Goal: Complete application form

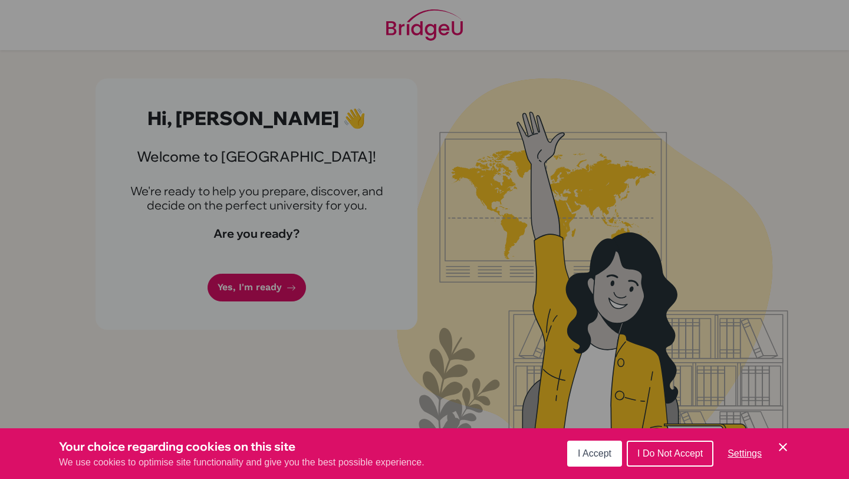
click at [525, 250] on div "Cookie Preferences" at bounding box center [424, 239] width 849 height 479
click at [590, 467] on div "I Accept I Do Not Accept Settings Cookie Control Close Icon" at bounding box center [679, 453] width 223 height 31
click at [584, 452] on span "I Accept" at bounding box center [595, 453] width 34 height 10
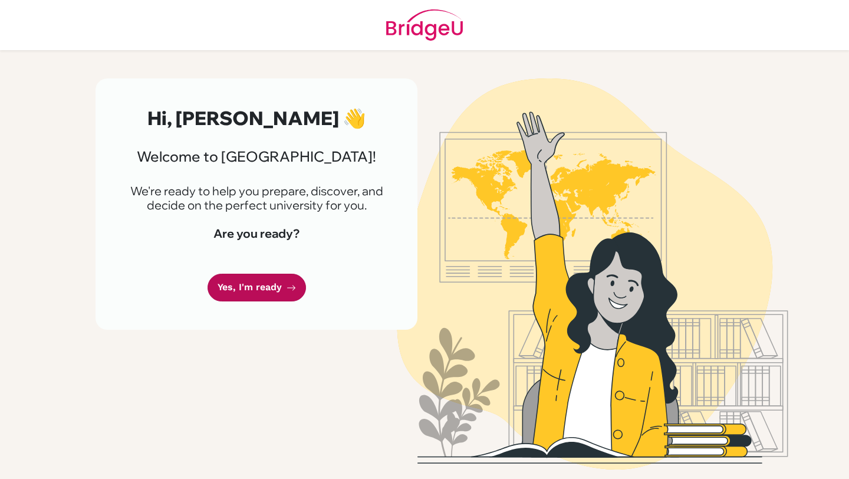
click at [246, 291] on link "Yes, I'm ready" at bounding box center [257, 288] width 99 height 28
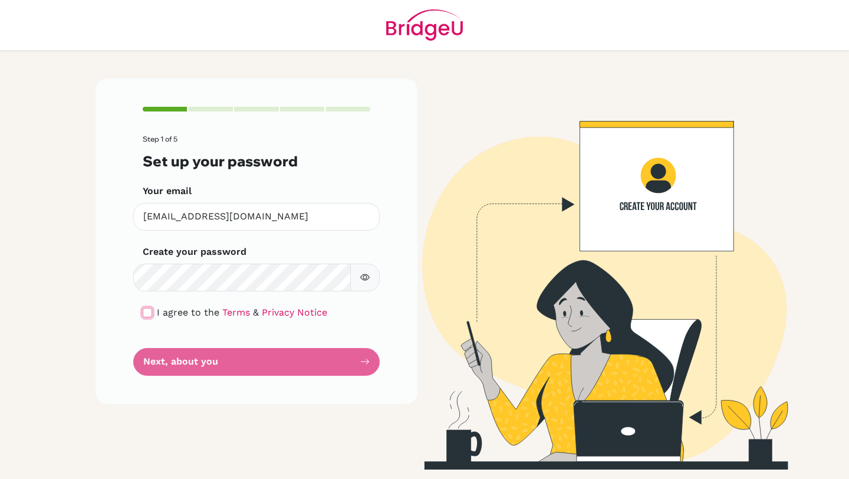
click at [143, 312] on input "checkbox" at bounding box center [147, 312] width 9 height 9
checkbox input "true"
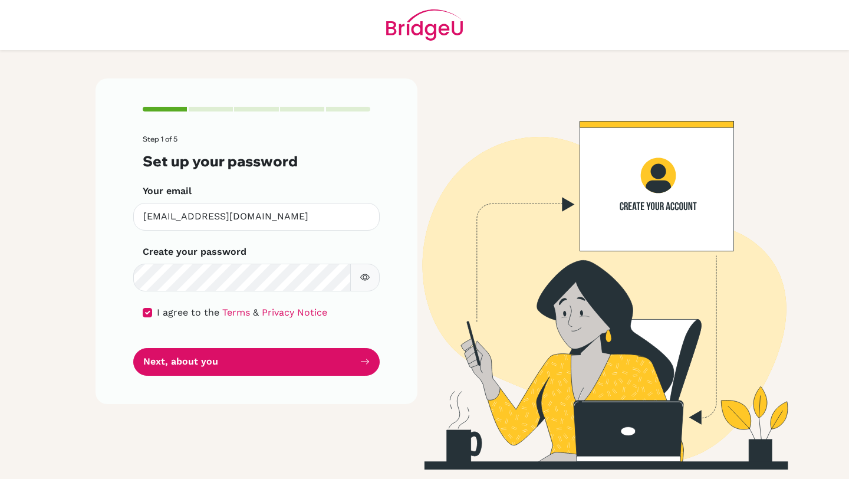
click at [361, 272] on button "button" at bounding box center [364, 278] width 29 height 28
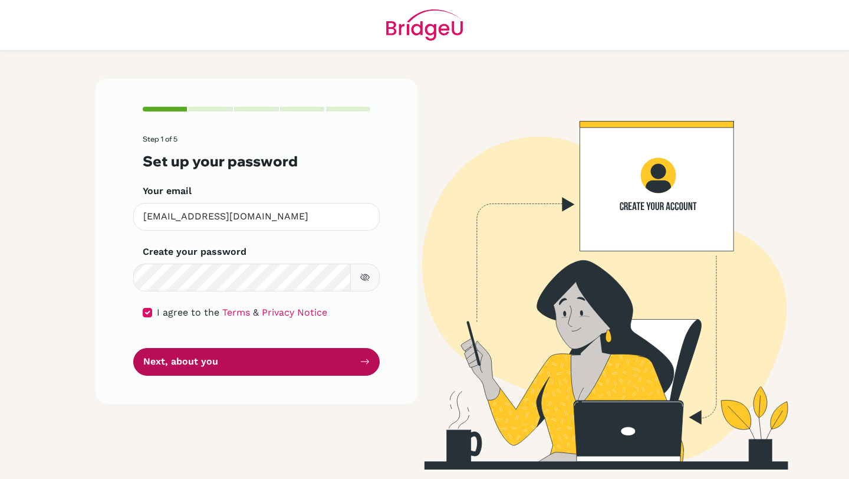
click at [316, 355] on button "Next, about you" at bounding box center [256, 362] width 247 height 28
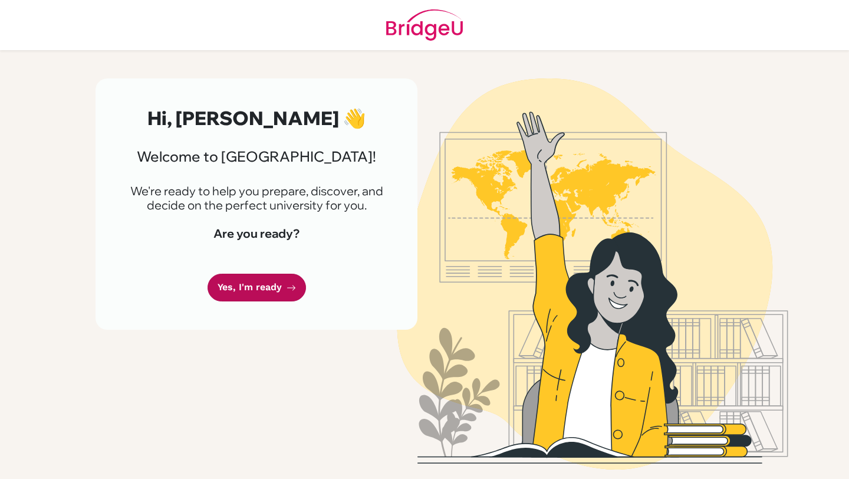
click at [244, 293] on link "Yes, I'm ready" at bounding box center [257, 288] width 99 height 28
